Goal: Check status: Check status

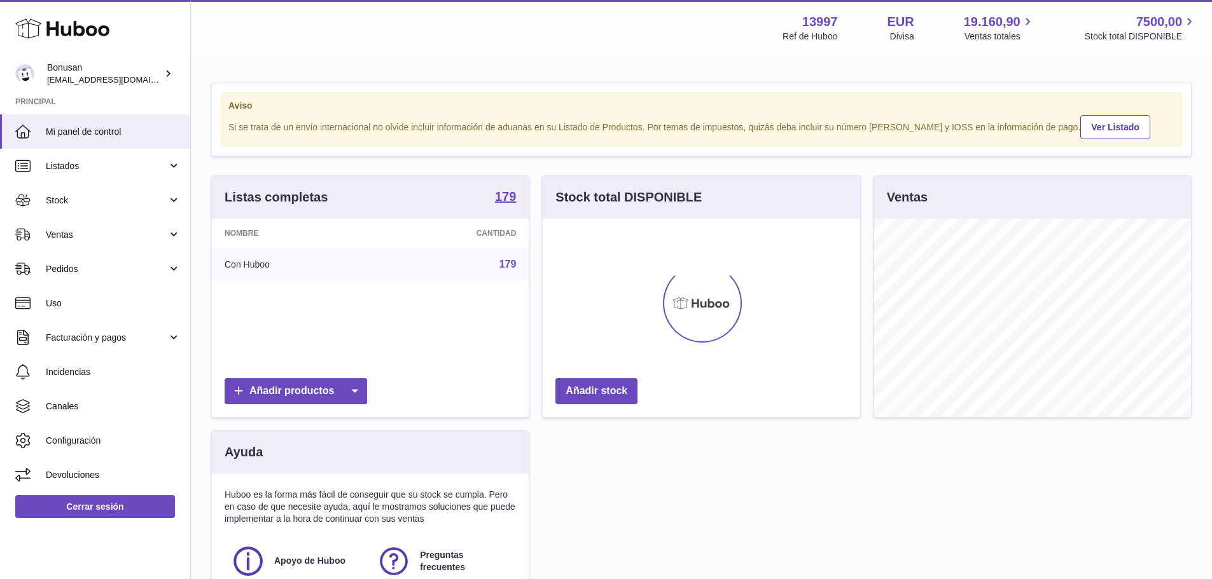
scroll to position [198, 317]
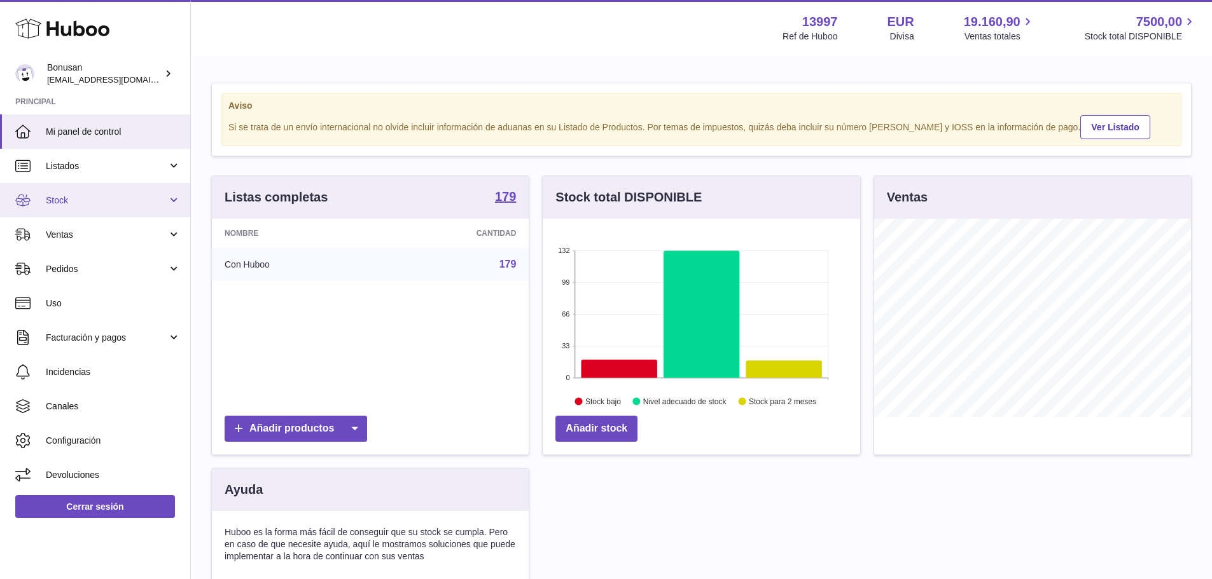
click at [174, 198] on link "Stock" at bounding box center [95, 200] width 190 height 34
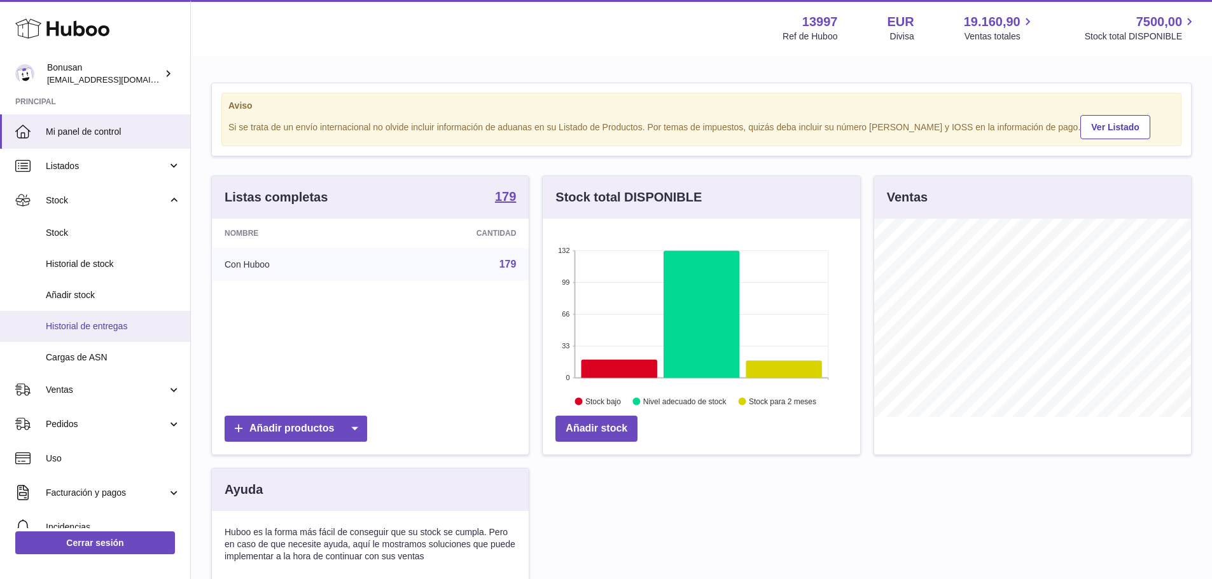
click at [115, 325] on span "Historial de entregas" at bounding box center [113, 327] width 135 height 12
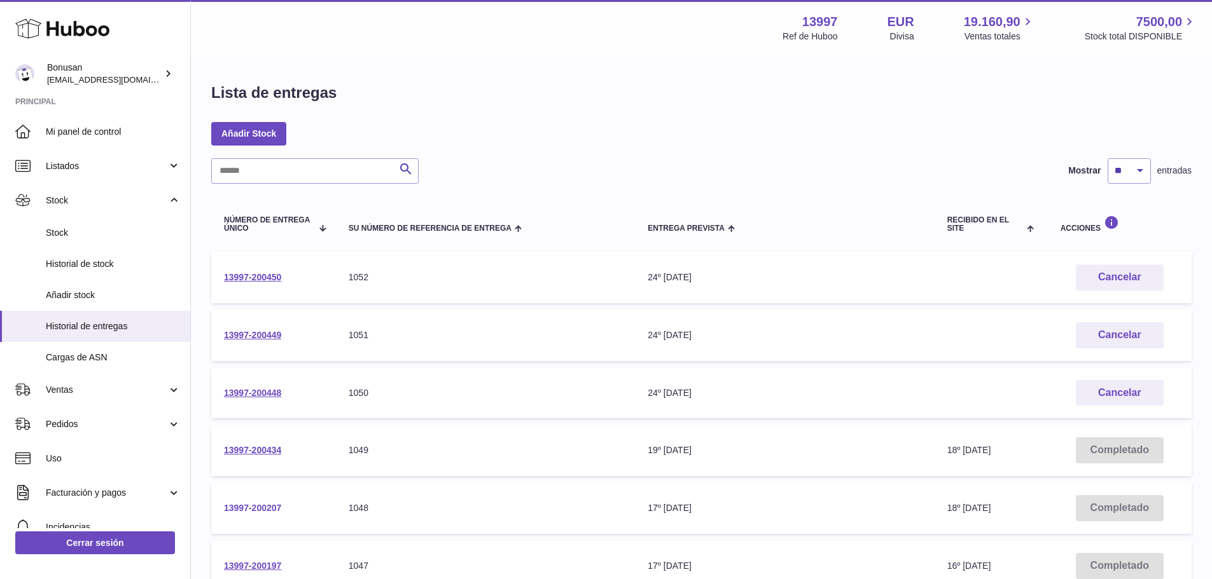
click at [256, 510] on link "13997-200207" at bounding box center [252, 508] width 57 height 10
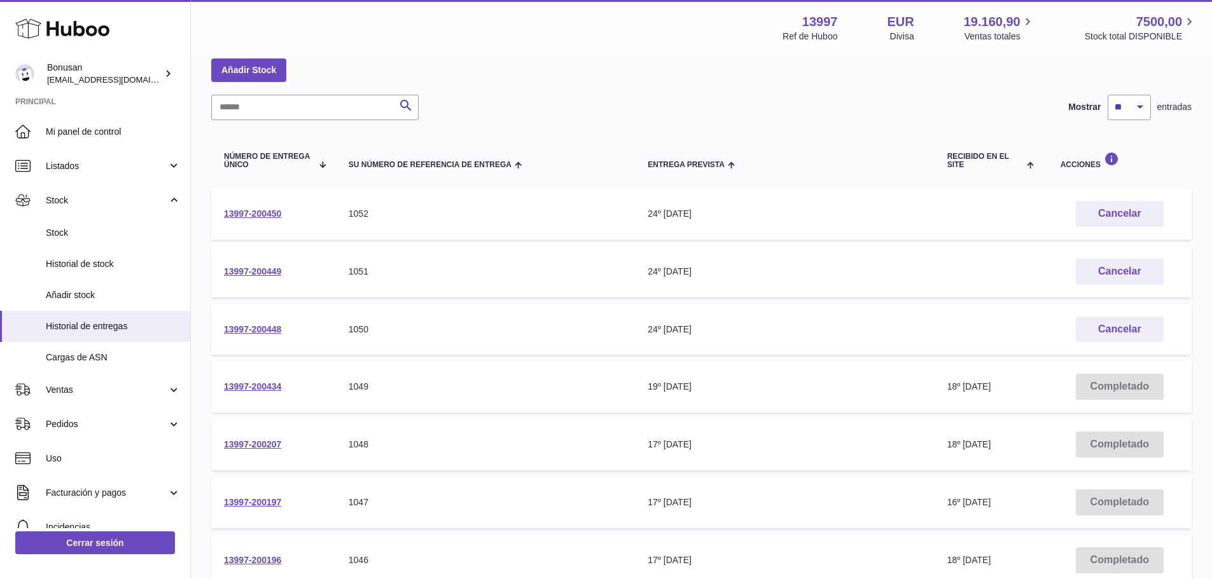
scroll to position [191, 0]
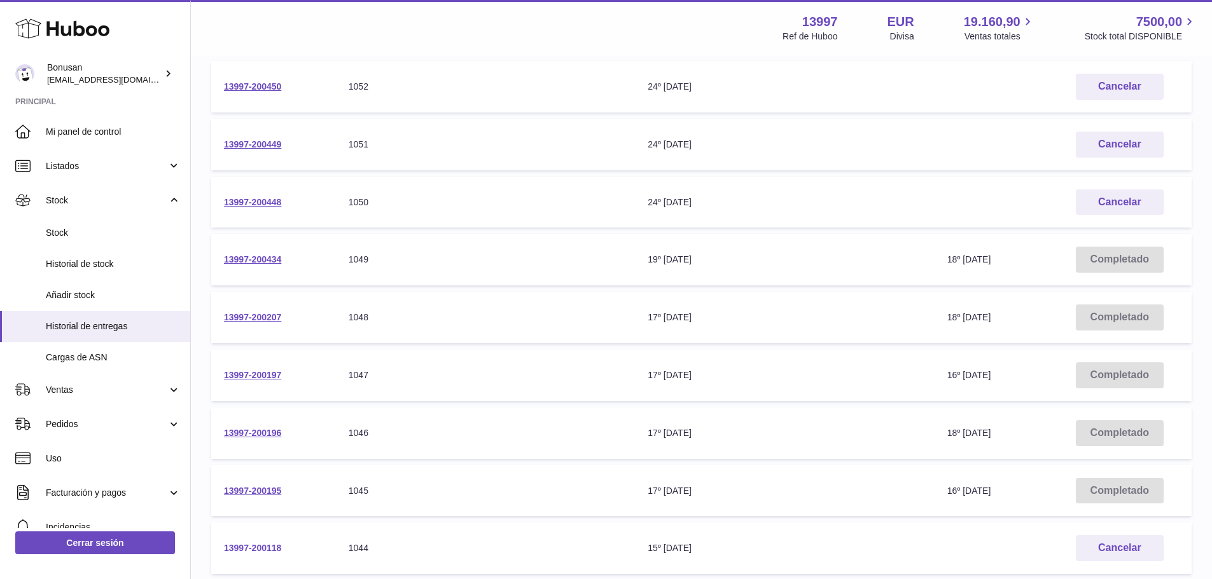
click at [264, 546] on link "13997-200118" at bounding box center [252, 548] width 57 height 10
click at [244, 260] on link "13997-200434" at bounding box center [252, 259] width 57 height 10
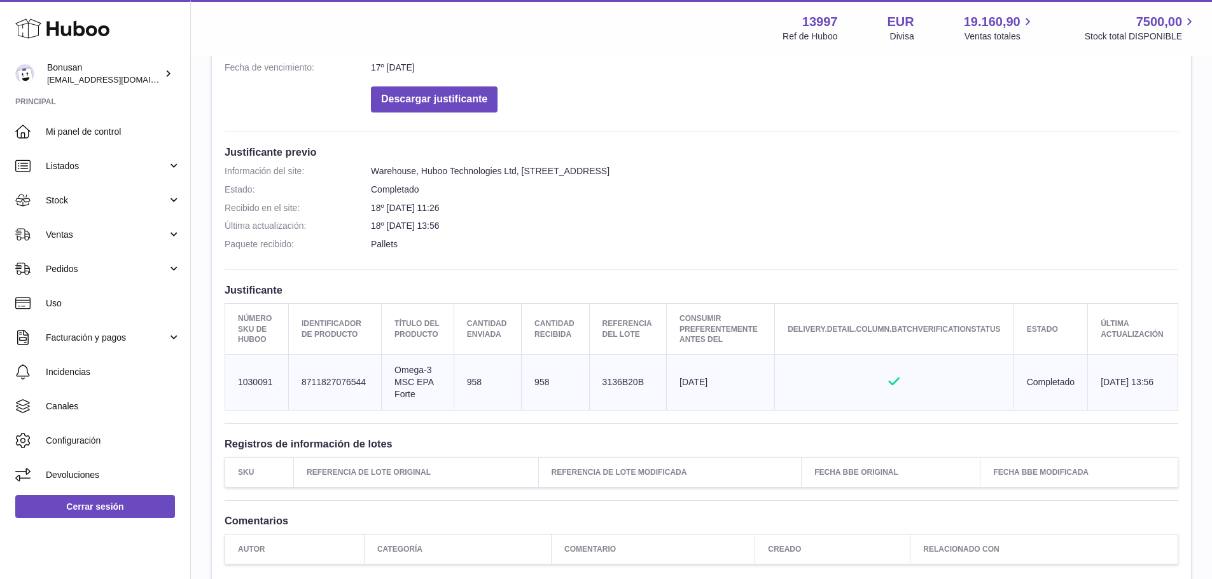
scroll to position [318, 0]
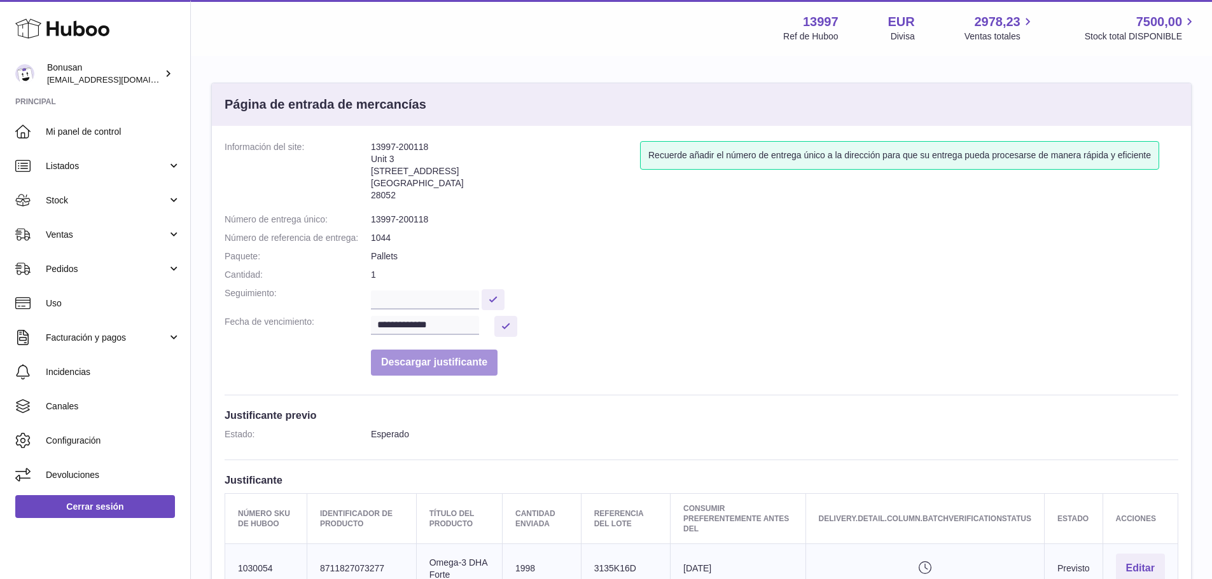
scroll to position [127, 0]
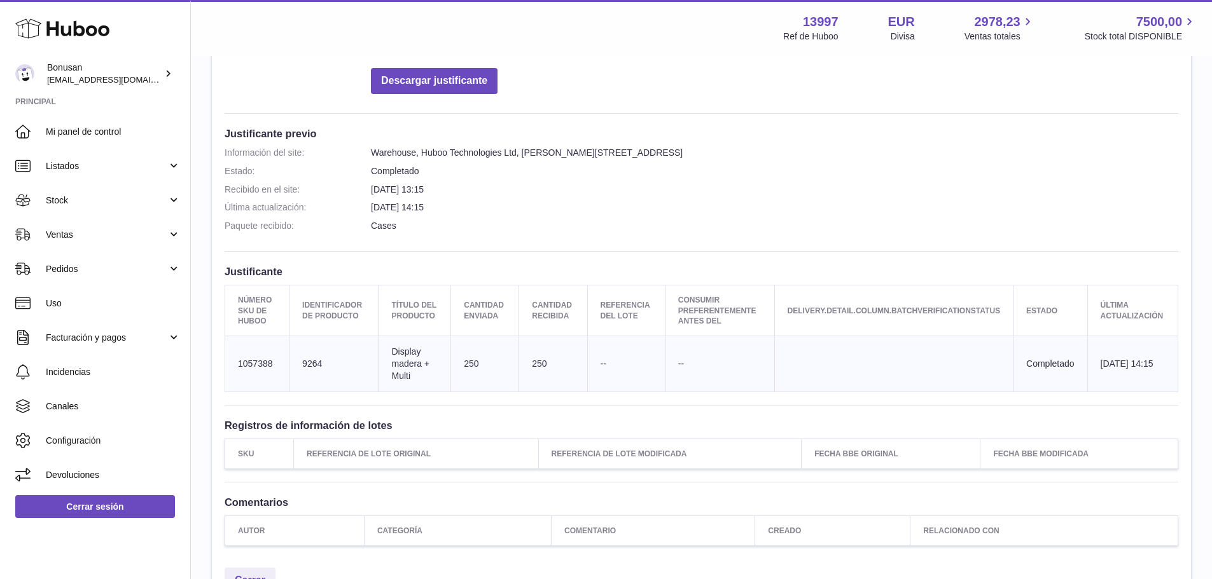
scroll to position [209, 0]
